Goal: Check status: Check status

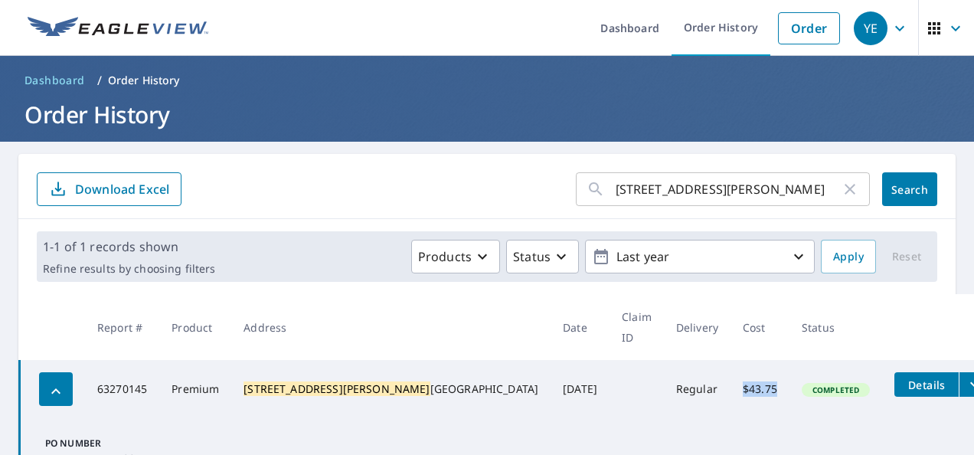
click at [714, 184] on input "5735 Walker Way" at bounding box center [728, 189] width 225 height 43
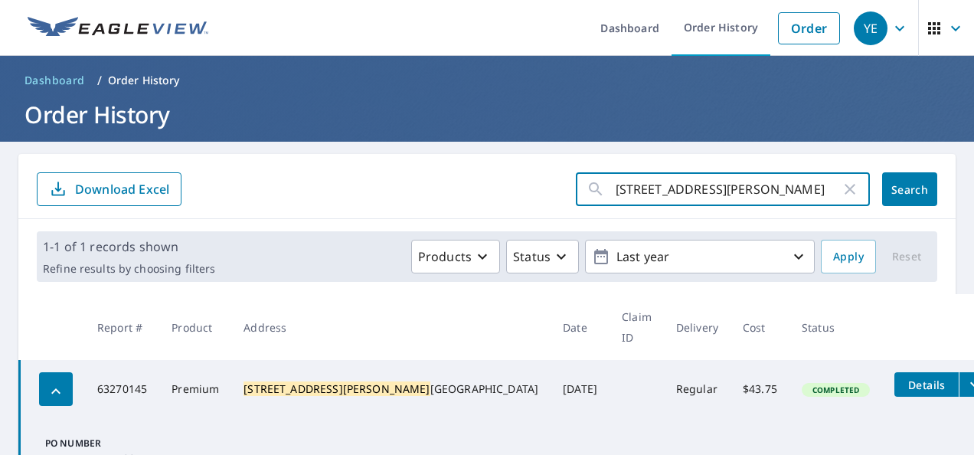
click at [714, 184] on input "5735 Walker Way" at bounding box center [728, 189] width 225 height 43
paste input "32 Oak Grove Rd Kings Mountain, North Carolina 28086"
type input "[STREET_ADDRESS]"
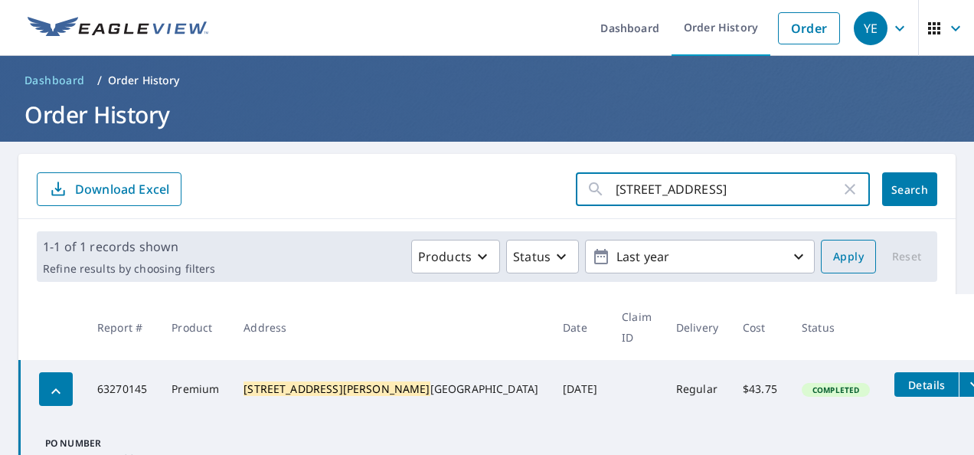
click button "Search" at bounding box center [909, 189] width 55 height 34
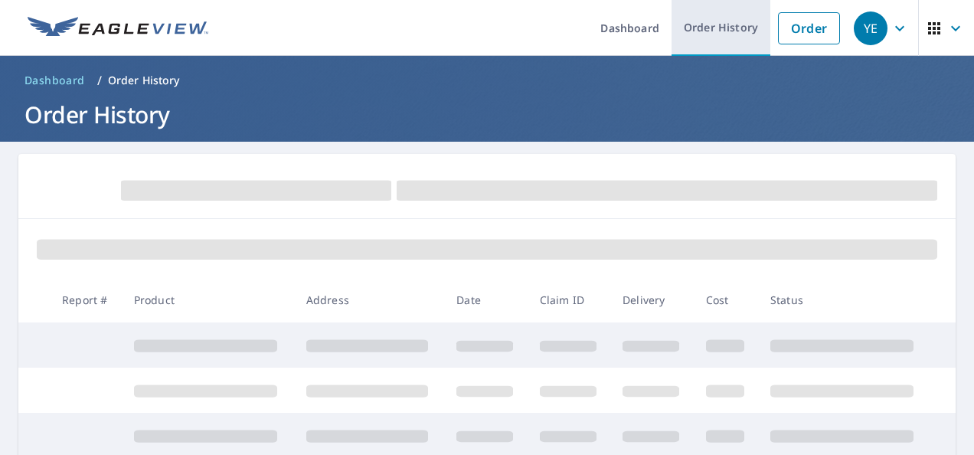
click at [737, 34] on link "Order History" at bounding box center [720, 28] width 99 height 56
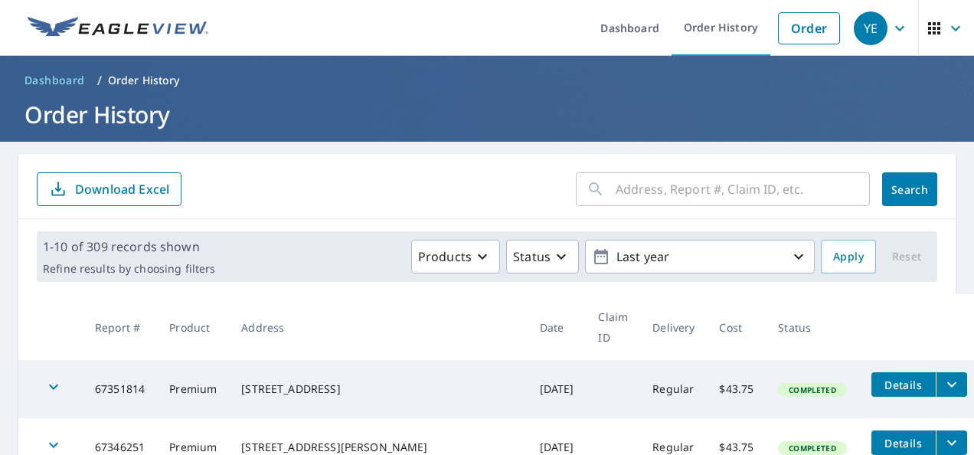
click at [622, 181] on input "text" at bounding box center [743, 189] width 254 height 43
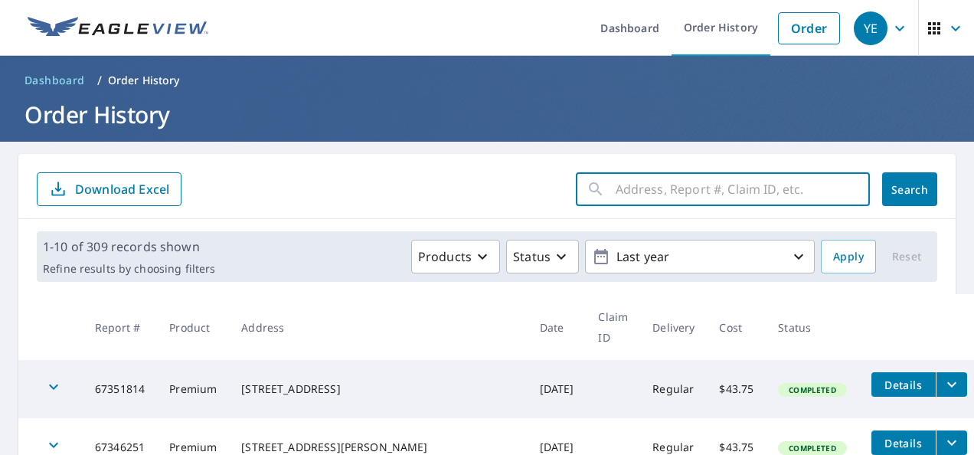
paste input "[STREET_ADDRESS][US_STATE]"
type input "[STREET_ADDRESS]"
click button "Search" at bounding box center [909, 189] width 55 height 34
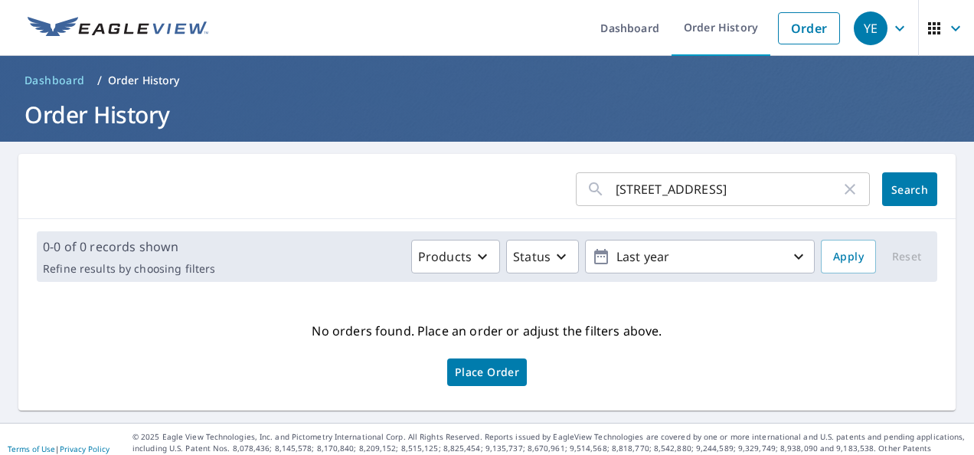
click at [946, 30] on icon "button" at bounding box center [955, 28] width 18 height 18
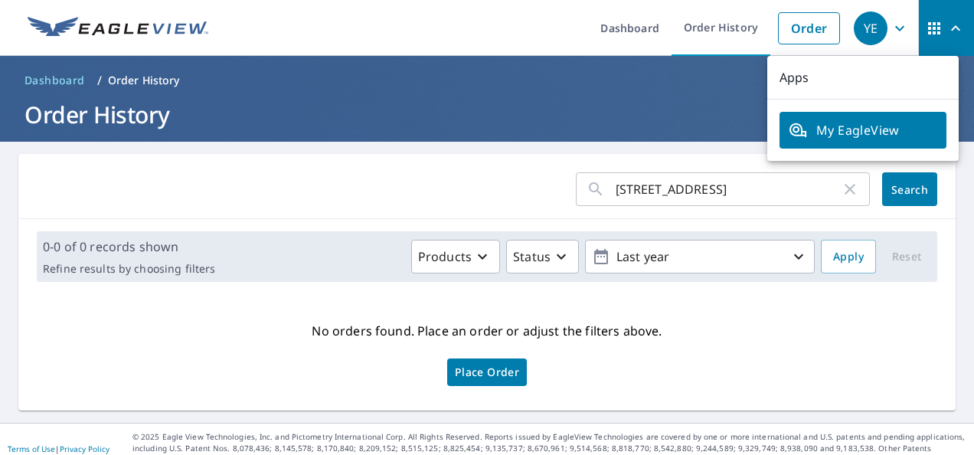
click at [890, 30] on icon "button" at bounding box center [899, 28] width 18 height 18
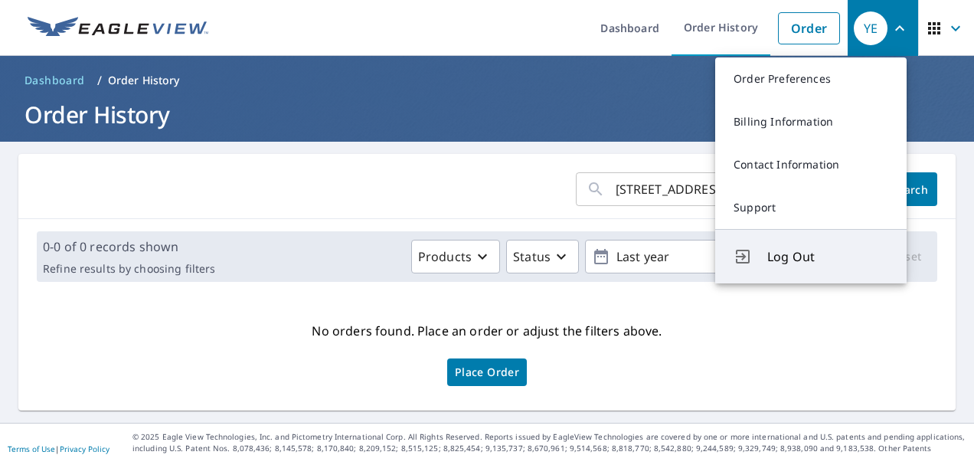
click at [787, 271] on button "Log Out" at bounding box center [810, 256] width 191 height 54
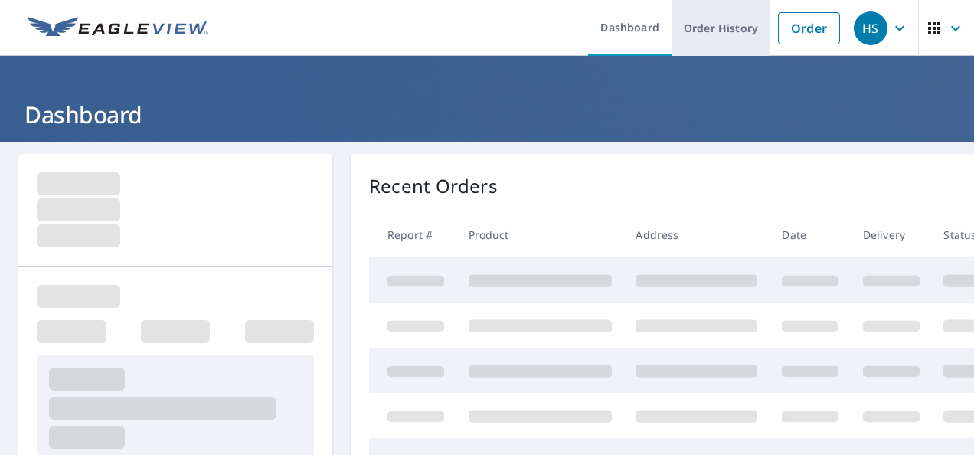
click at [688, 32] on link "Order History" at bounding box center [720, 28] width 99 height 56
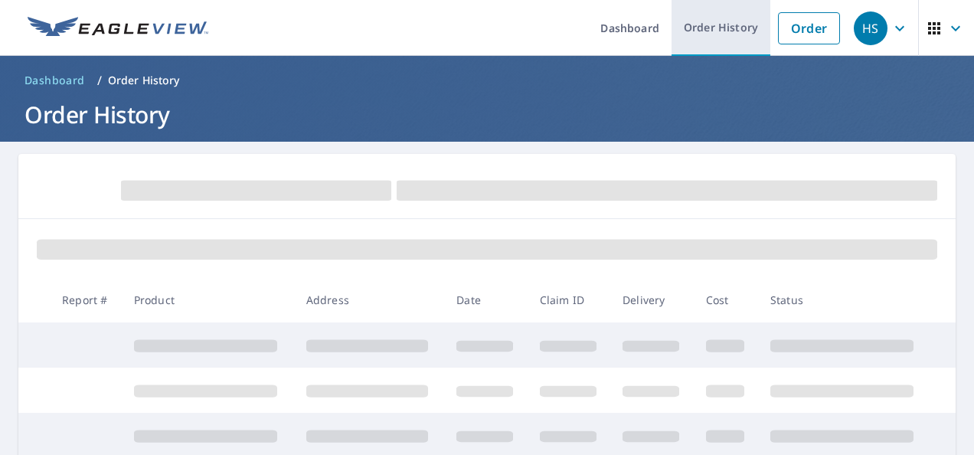
click at [718, 35] on link "Order History" at bounding box center [720, 28] width 99 height 56
click at [707, 25] on link "Order History" at bounding box center [720, 28] width 99 height 56
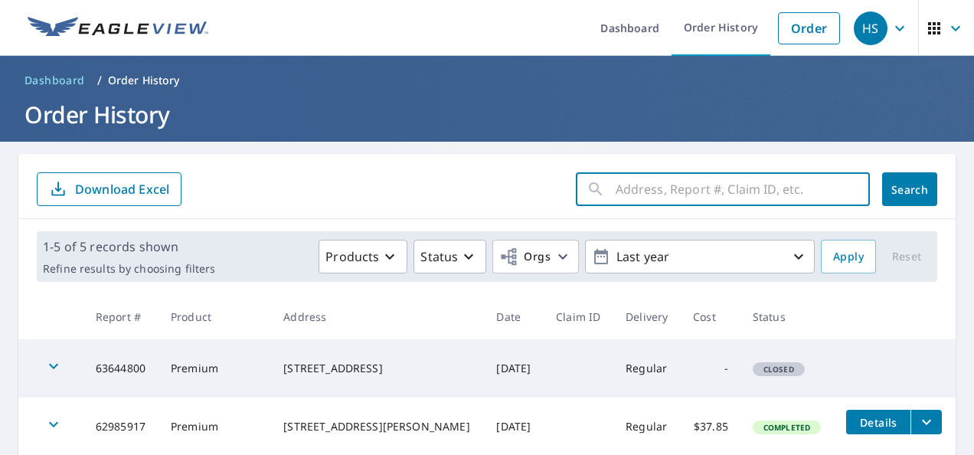
click at [717, 190] on input "text" at bounding box center [743, 189] width 254 height 43
paste input "[STREET_ADDRESS][US_STATE]"
type input "[STREET_ADDRESS]"
click button "Search" at bounding box center [909, 189] width 55 height 34
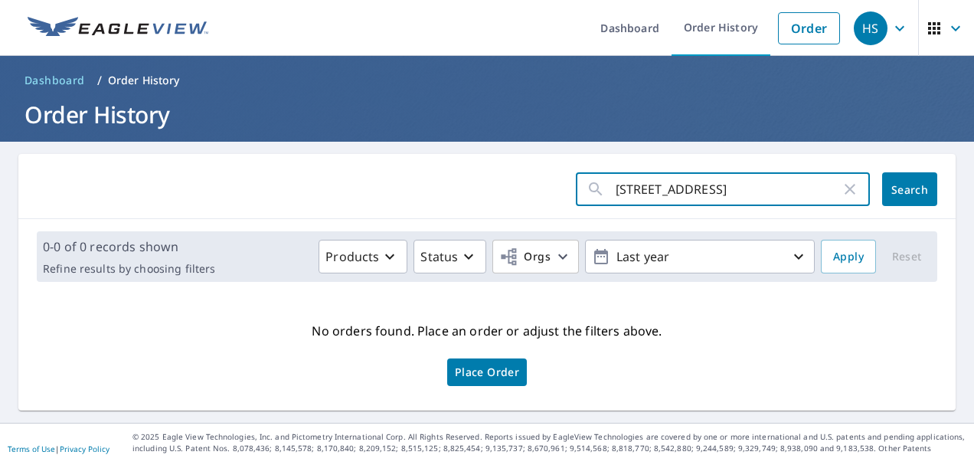
click at [724, 183] on input "[STREET_ADDRESS]" at bounding box center [728, 189] width 225 height 43
type input "532 Oak"
click button "Search" at bounding box center [909, 189] width 55 height 34
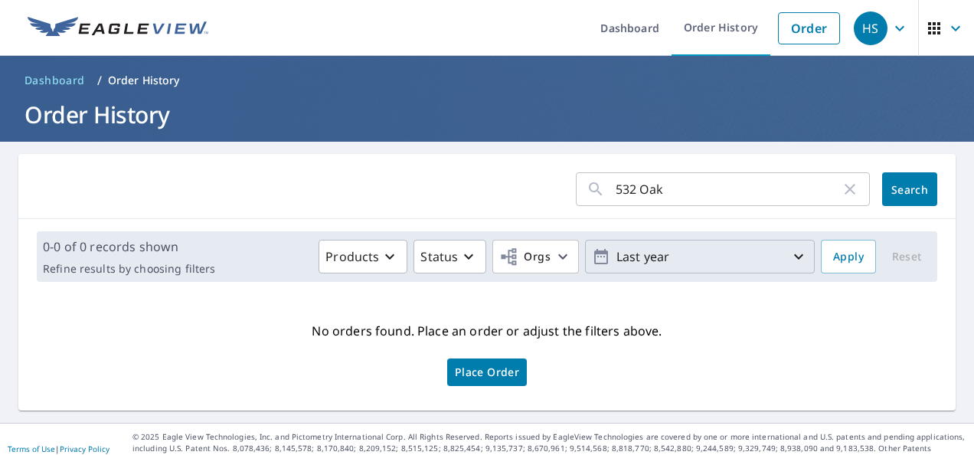
click at [794, 257] on icon "button" at bounding box center [798, 256] width 9 height 5
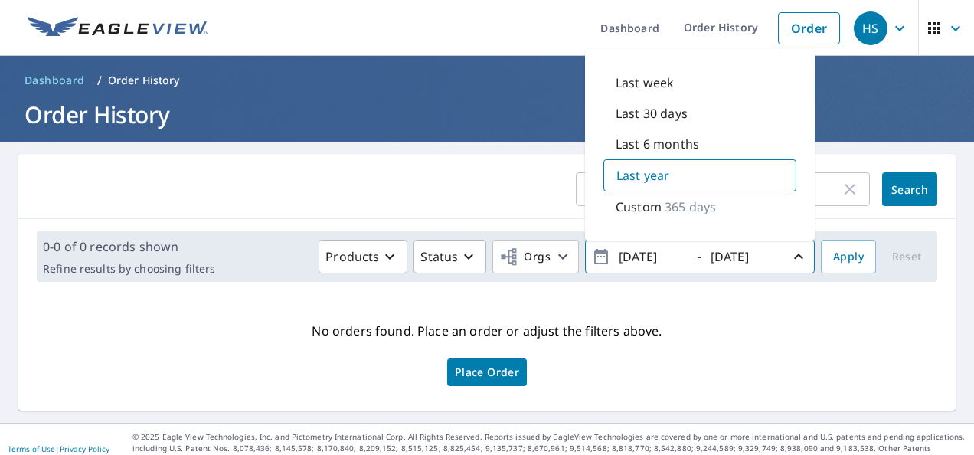
click at [637, 257] on input "[DATE]" at bounding box center [651, 256] width 75 height 25
click at [655, 253] on input "[DATE]" at bounding box center [651, 256] width 75 height 25
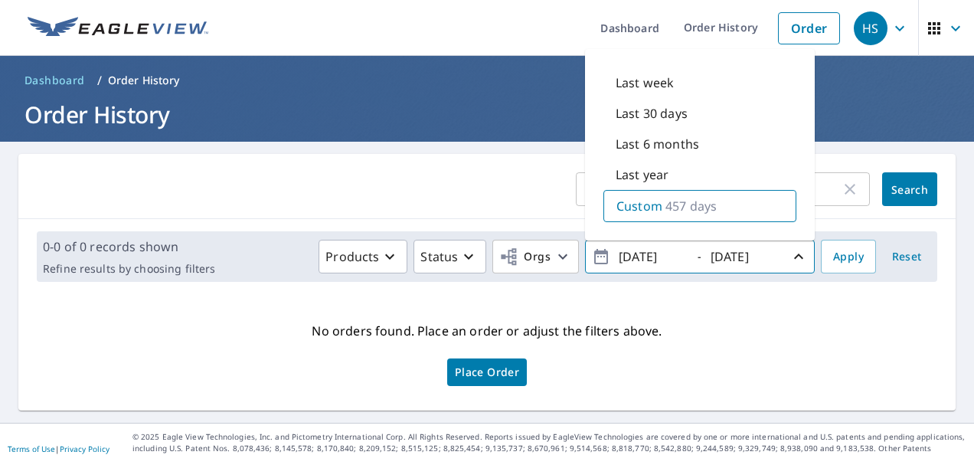
type input "[DATE]"
click at [703, 283] on div "0-0 of 0 records shown Refine results by choosing filters Products Status Orgs …" at bounding box center [486, 256] width 937 height 75
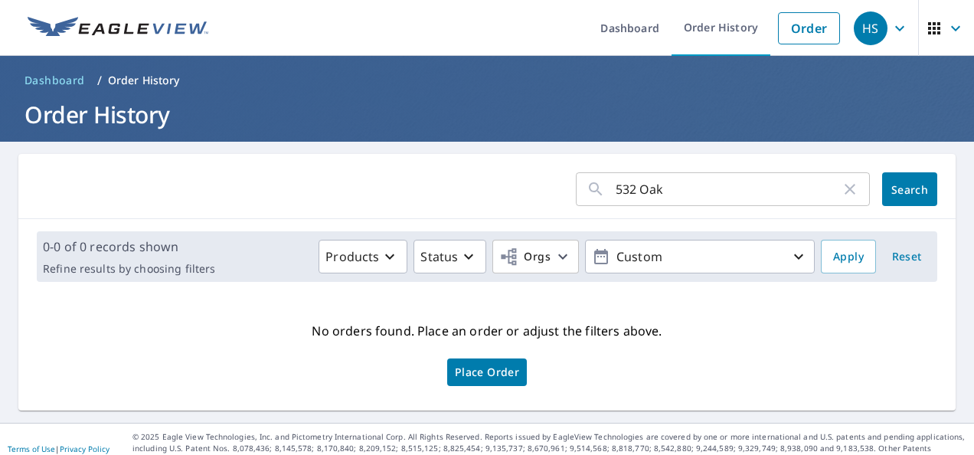
click at [894, 187] on span "Search" at bounding box center [909, 189] width 31 height 15
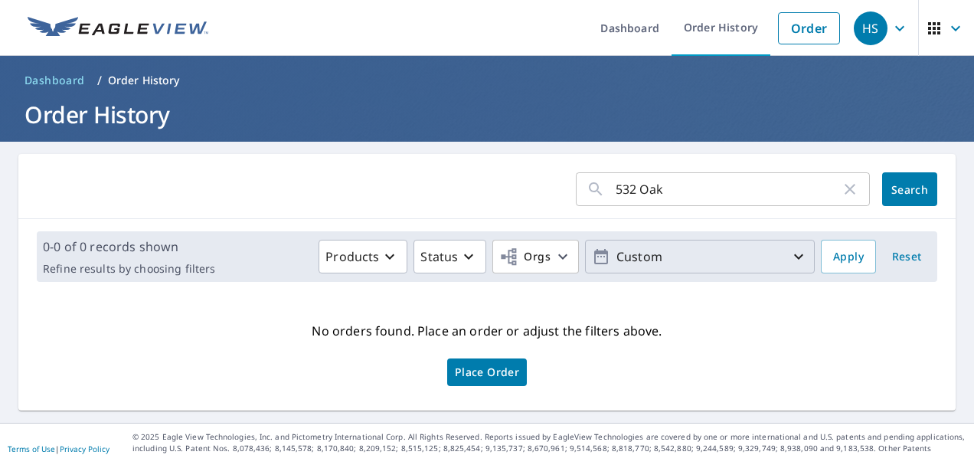
click at [663, 254] on p "Custom" at bounding box center [699, 256] width 179 height 27
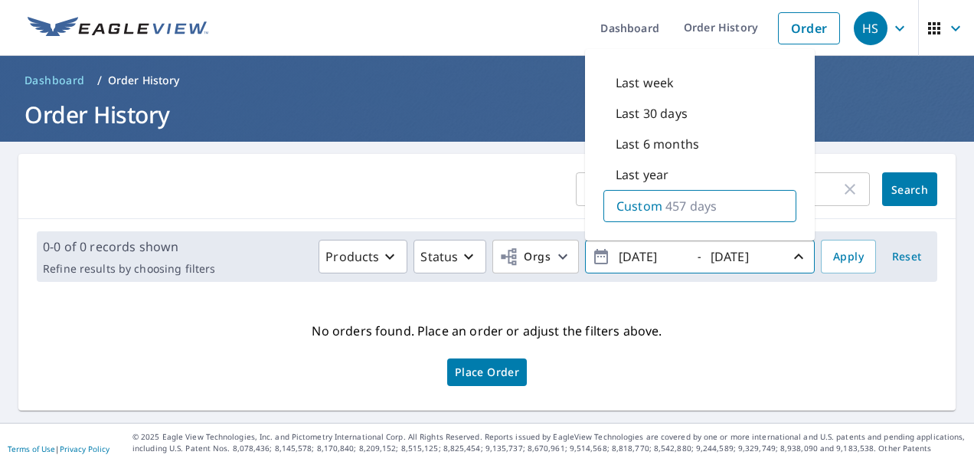
click at [484, 211] on div "532 Oak ​ Search" at bounding box center [486, 186] width 937 height 65
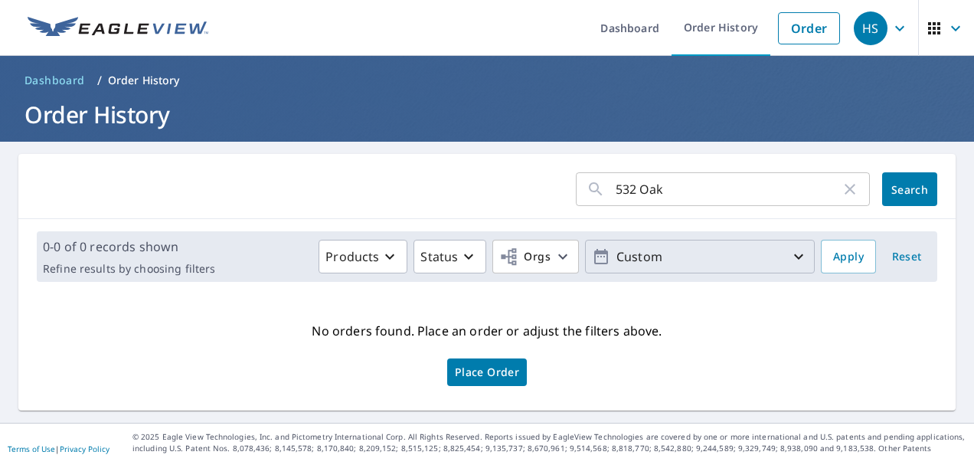
click at [641, 256] on p "Custom" at bounding box center [699, 256] width 179 height 27
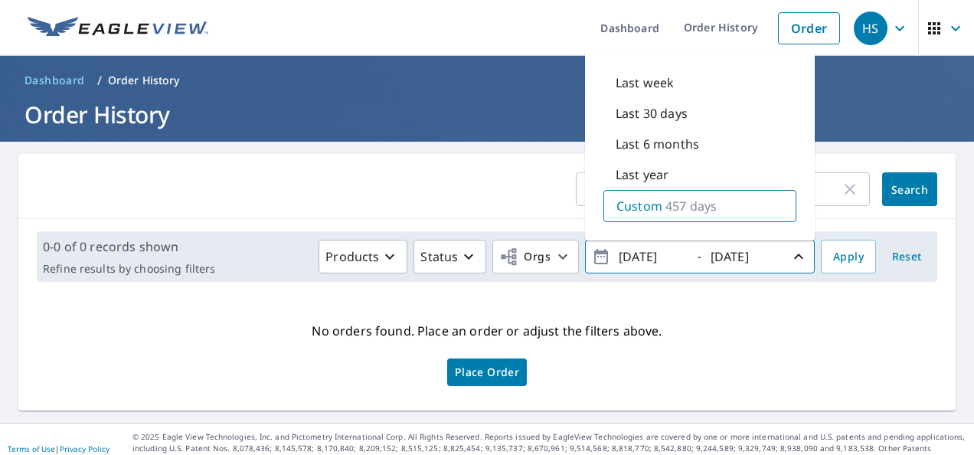
click at [652, 256] on input "[DATE]" at bounding box center [651, 256] width 75 height 25
type input "[DATE]"
click at [739, 278] on div "0-0 of 0 records shown Refine results by choosing filters Products Status Orgs …" at bounding box center [487, 256] width 900 height 51
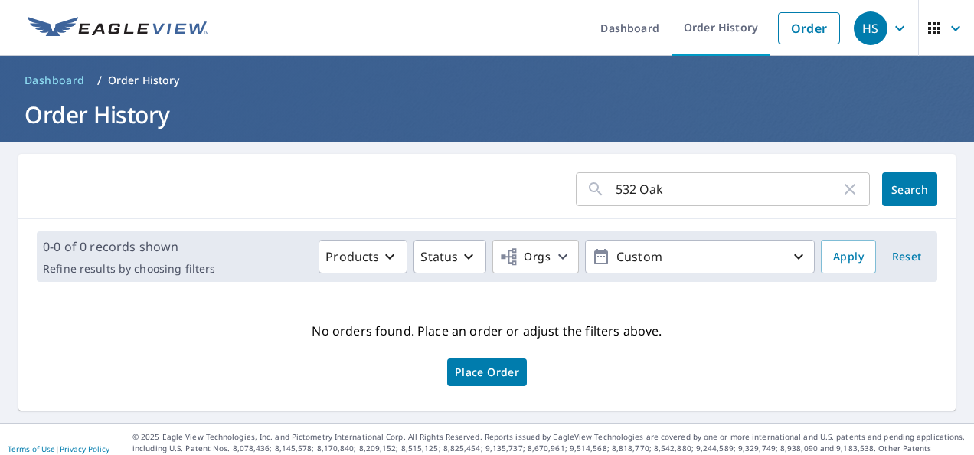
click at [885, 175] on button "Search" at bounding box center [909, 189] width 55 height 34
